Goal: Contribute content

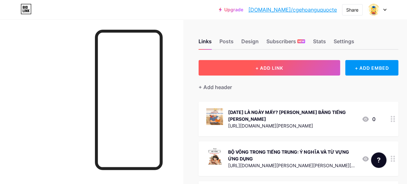
click at [222, 71] on button "+ ADD LINK" at bounding box center [270, 67] width 142 height 15
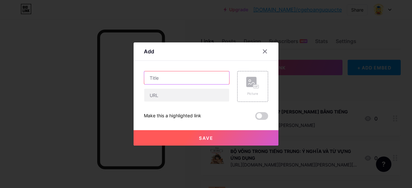
click at [184, 76] on input "text" at bounding box center [186, 77] width 85 height 13
paste input "[PERSON_NAME] VỀ TRỢ TỪ NGỮ KHÍ “啊” TRONG TIẾNG [PERSON_NAME]"
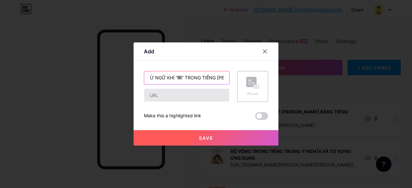
type input "[PERSON_NAME] VỀ TRỢ TỪ NGỮ KHÍ “啊” TRONG TIẾNG [PERSON_NAME]"
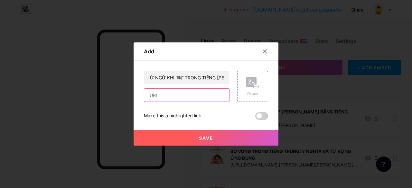
scroll to position [0, 0]
click at [169, 95] on input "text" at bounding box center [186, 95] width 85 height 13
paste input "[URL][DOMAIN_NAME][PERSON_NAME][PERSON_NAME]"
type input "[URL][DOMAIN_NAME][PERSON_NAME][PERSON_NAME]"
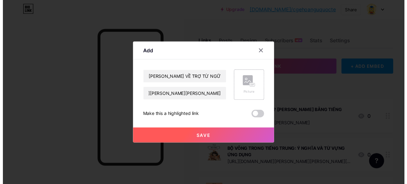
scroll to position [0, 0]
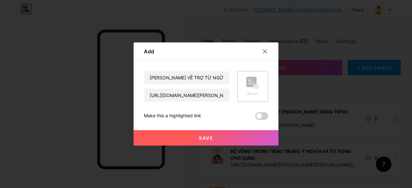
click at [246, 87] on rect at bounding box center [251, 82] width 10 height 10
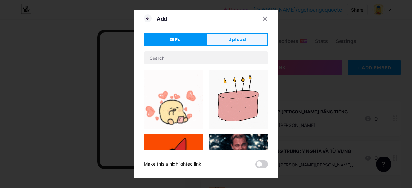
click at [220, 41] on button "Upload" at bounding box center [237, 39] width 62 height 13
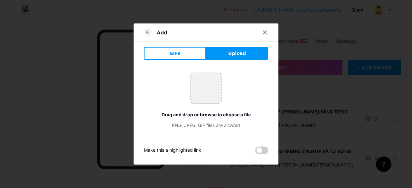
click at [221, 51] on button "Upload" at bounding box center [237, 53] width 62 height 13
click at [214, 55] on button "Upload" at bounding box center [237, 53] width 62 height 13
click at [204, 92] on input "file" at bounding box center [206, 88] width 30 height 30
type input "C:\fakepath\tro-tu-ngu-khi-啊-1.jpg"
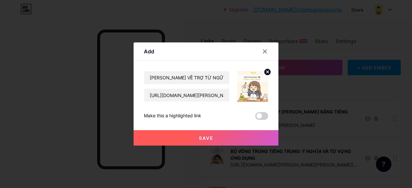
click at [224, 137] on button "Save" at bounding box center [206, 137] width 145 height 15
